Goal: Information Seeking & Learning: Learn about a topic

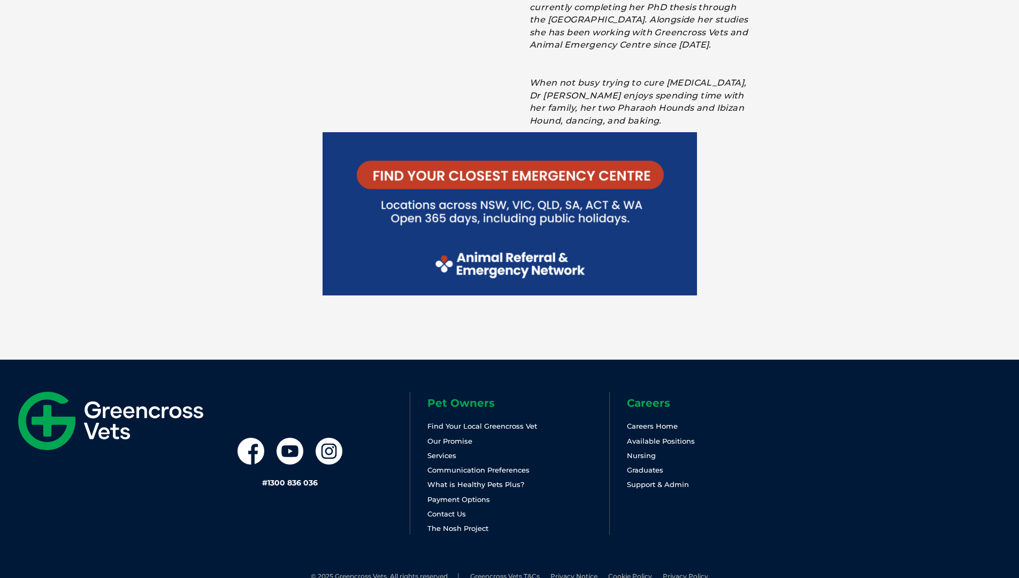
scroll to position [2268, 0]
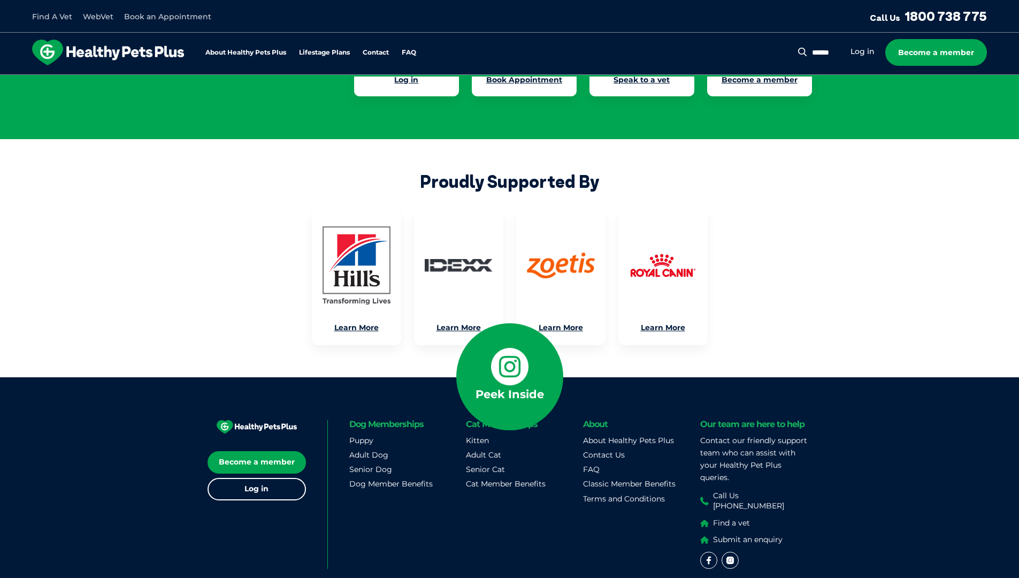
scroll to position [2521, 0]
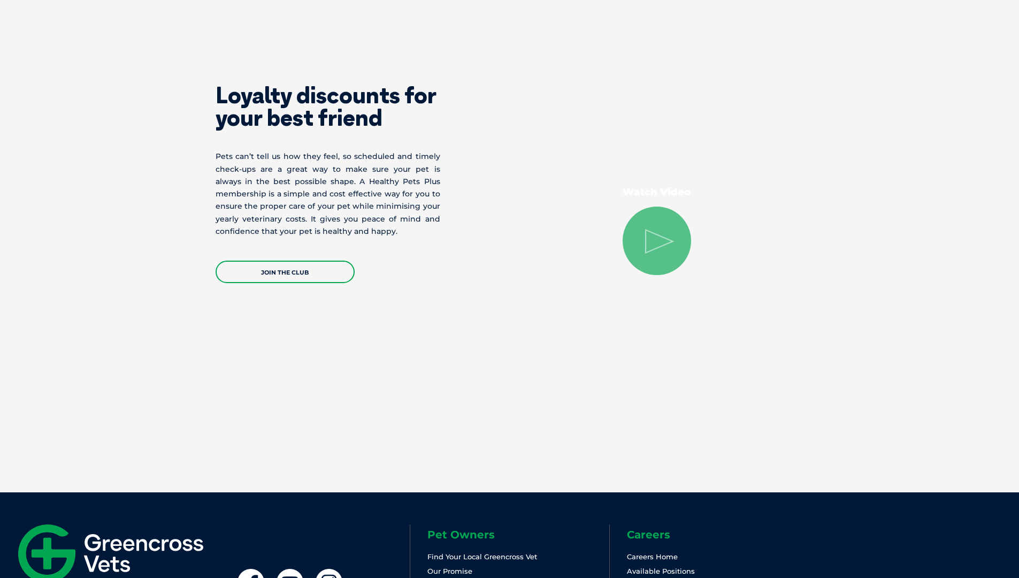
scroll to position [2177, 0]
